Goal: Information Seeking & Learning: Learn about a topic

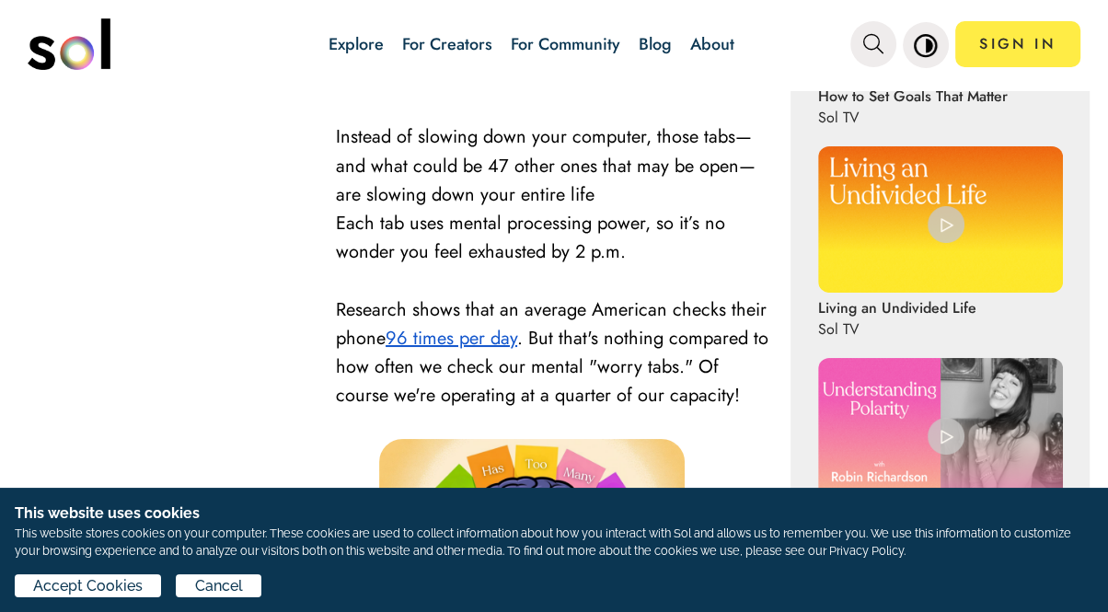
scroll to position [1175, 0]
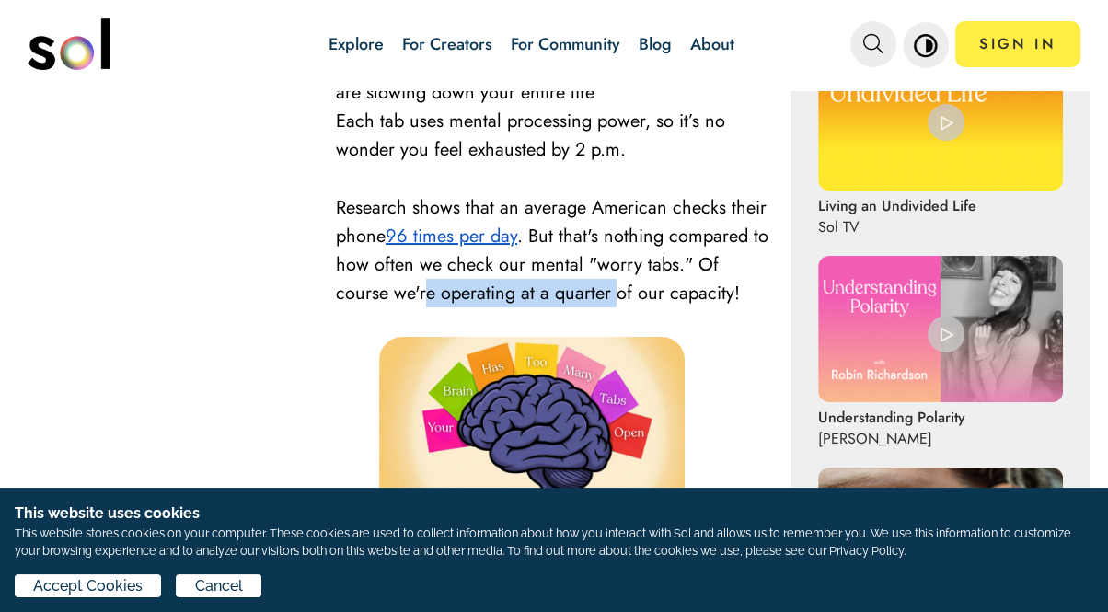
drag, startPoint x: 503, startPoint y: 321, endPoint x: 692, endPoint y: 323, distance: 188.7
click at [692, 306] on span ". But that's nothing compared to how often we check our mental "worry tabs." Of…" at bounding box center [552, 265] width 433 height 84
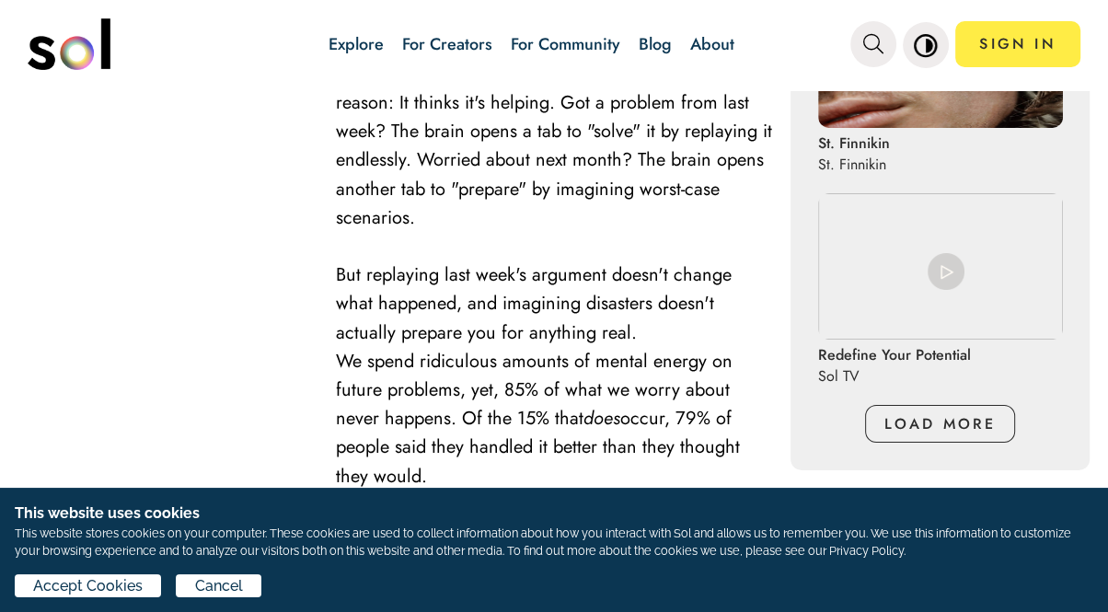
scroll to position [1687, 0]
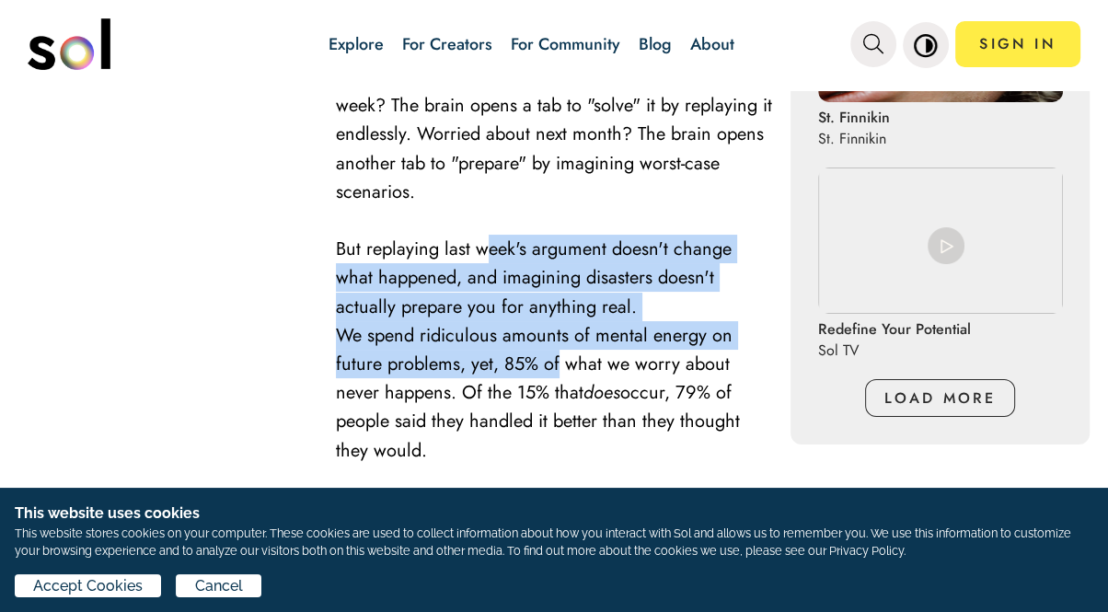
drag, startPoint x: 483, startPoint y: 308, endPoint x: 558, endPoint y: 427, distance: 140.2
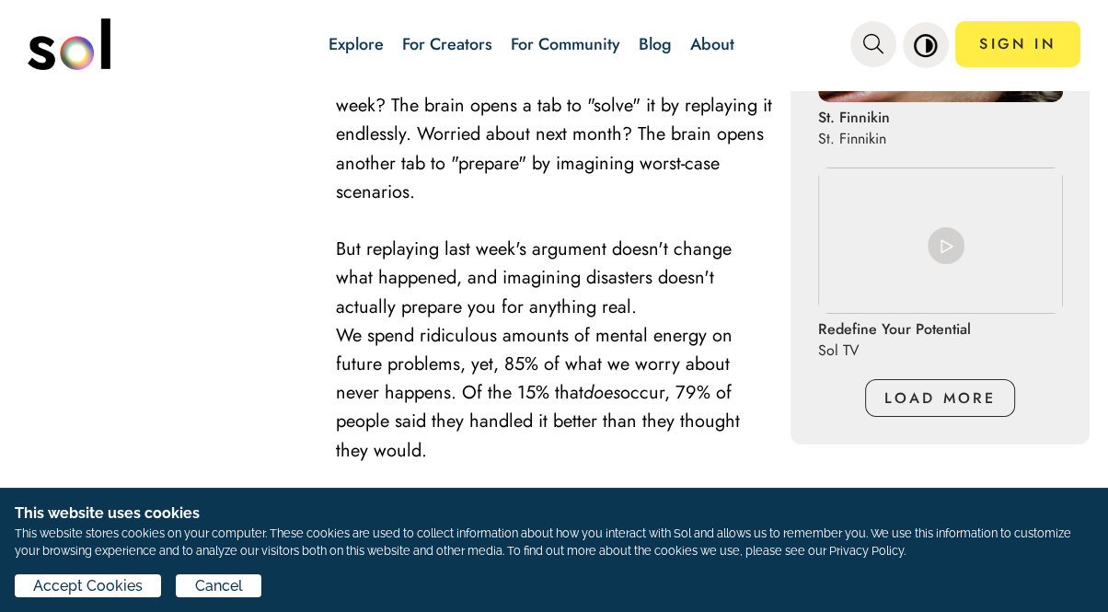
click at [609, 406] on em "does" at bounding box center [602, 392] width 37 height 27
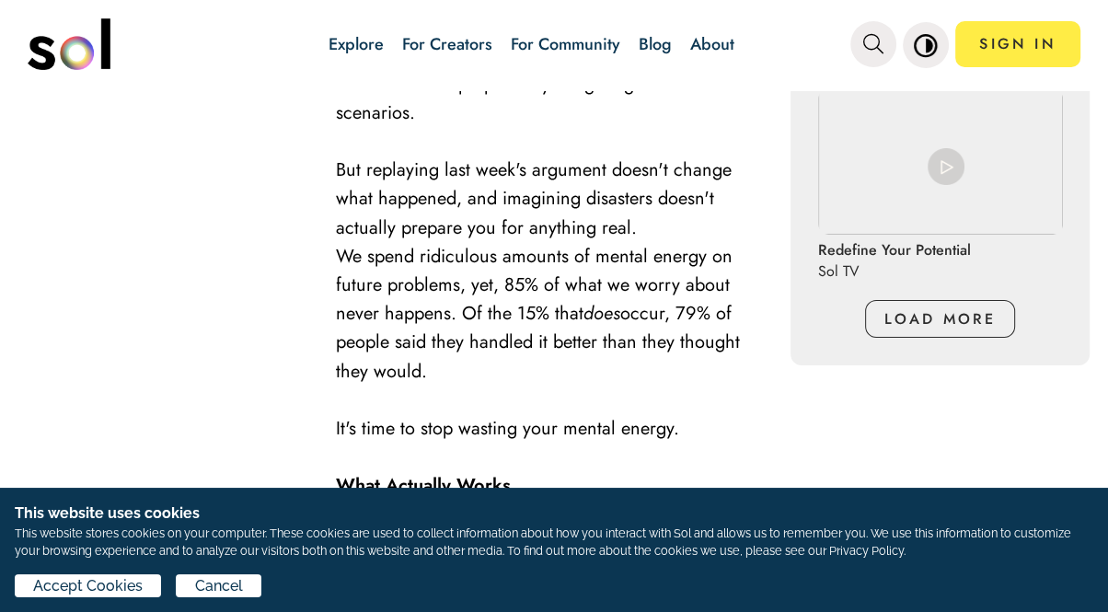
scroll to position [1789, 0]
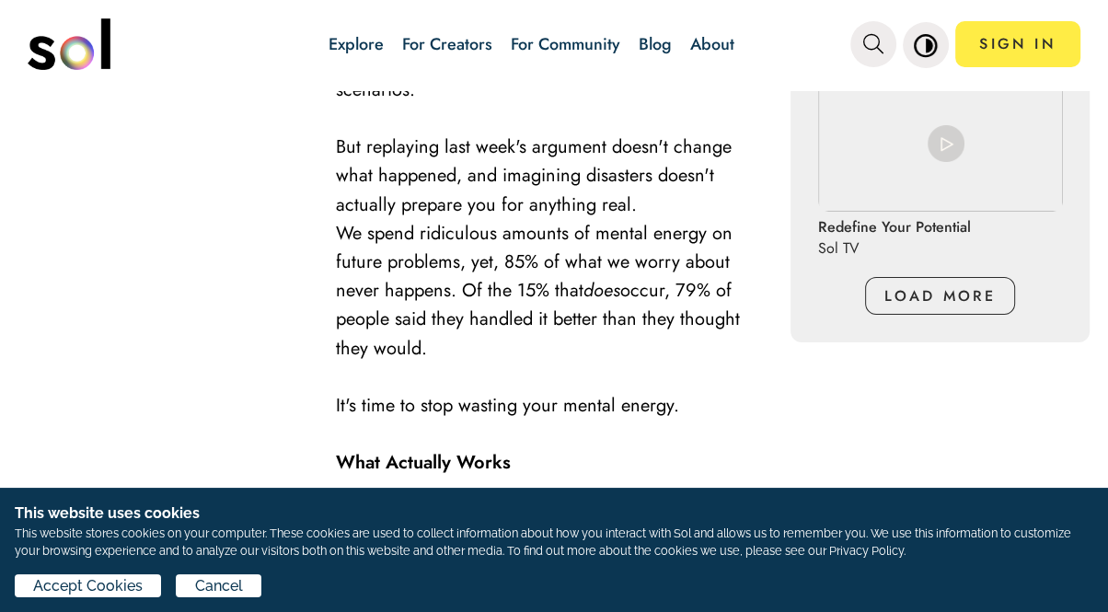
drag, startPoint x: 525, startPoint y: 337, endPoint x: 678, endPoint y: 388, distance: 162.1
click at [678, 363] on p "We spend ridiculous amounts of mental energy on future problems, yet, 85% of wh…" at bounding box center [554, 291] width 436 height 144
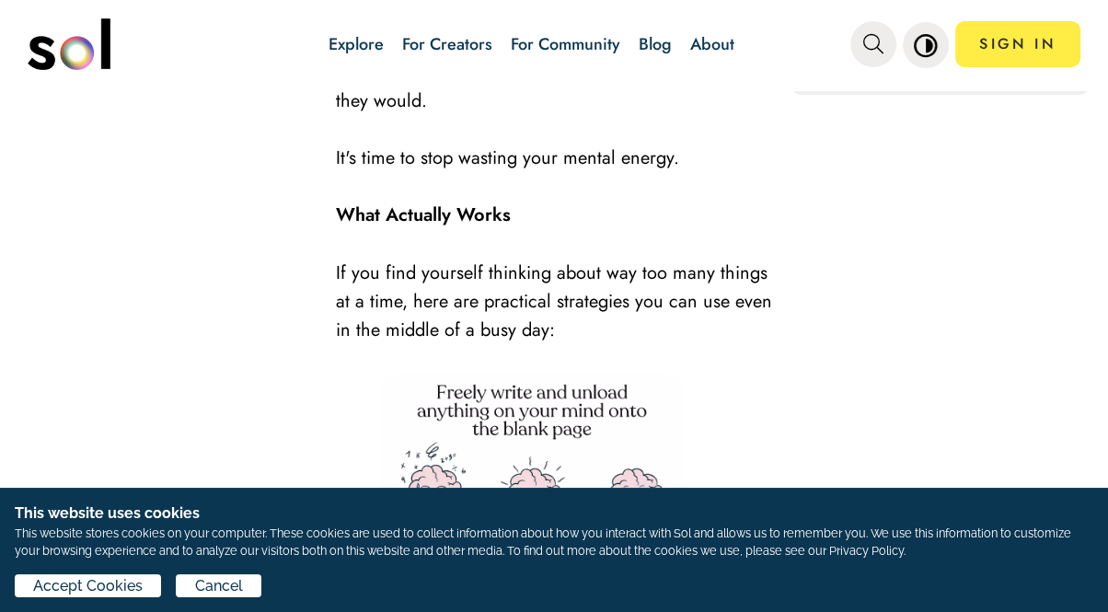
scroll to position [2096, 0]
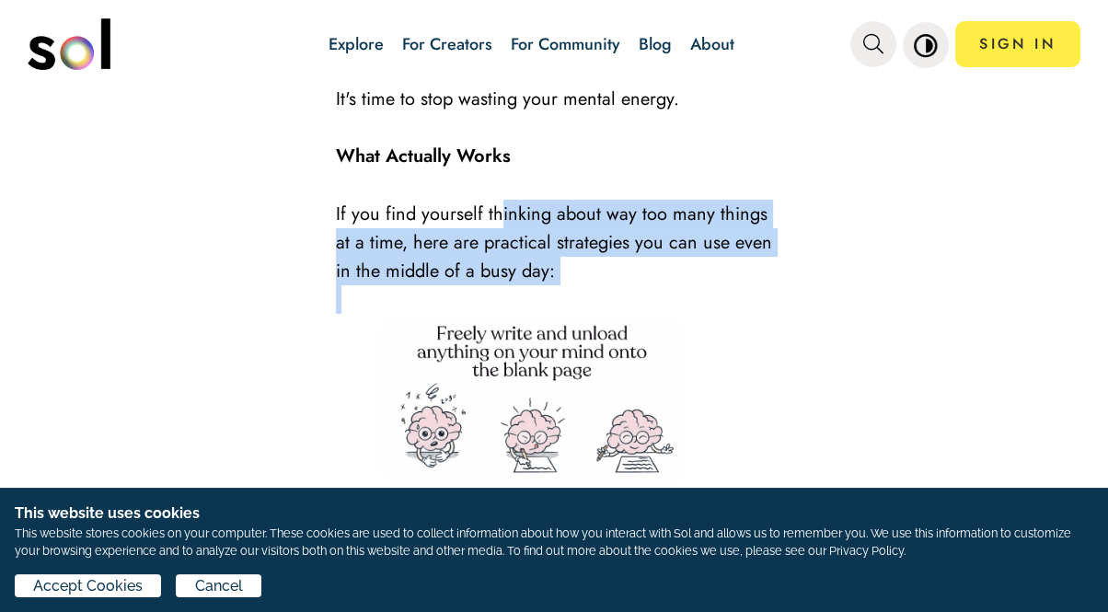
drag, startPoint x: 566, startPoint y: 259, endPoint x: 577, endPoint y: 345, distance: 87.2
click at [616, 314] on p at bounding box center [554, 299] width 436 height 29
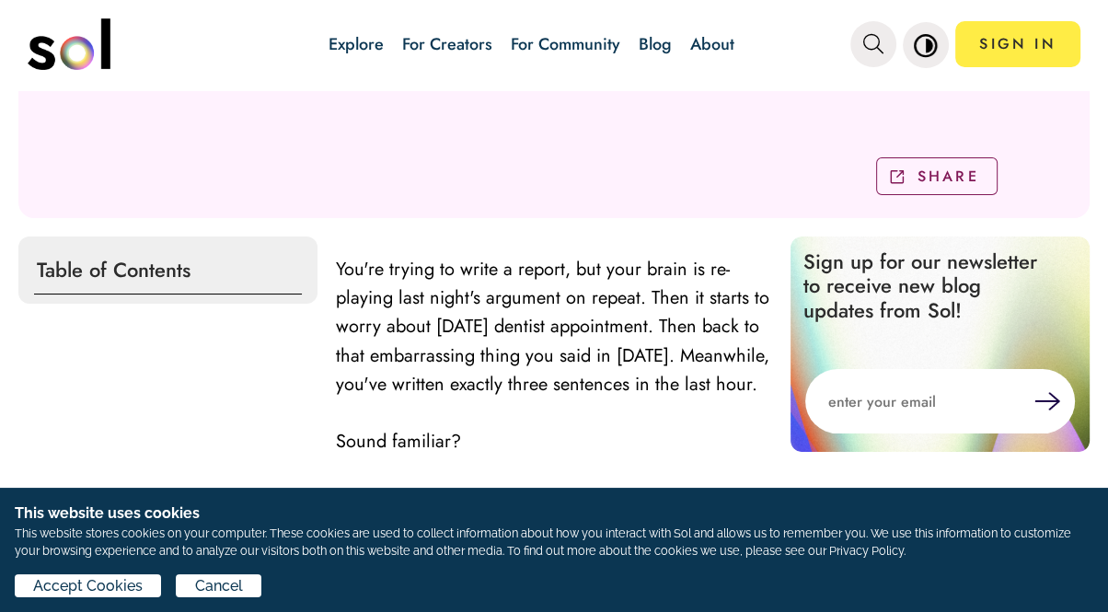
scroll to position [0, 0]
